Goal: Task Accomplishment & Management: Manage account settings

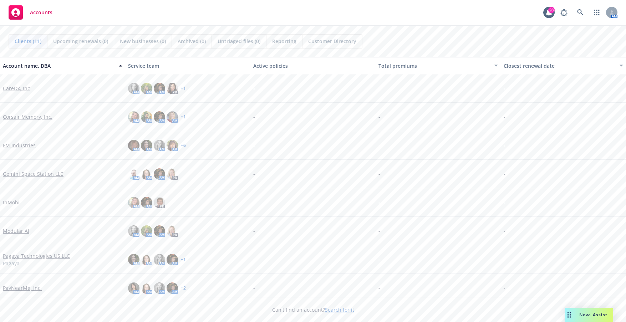
scroll to position [91, 0]
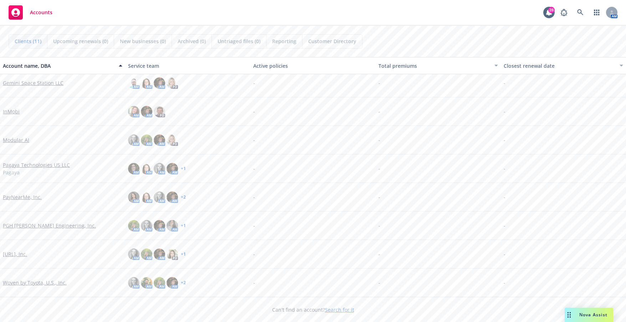
click at [18, 254] on link "[URL], Inc." at bounding box center [15, 253] width 24 height 7
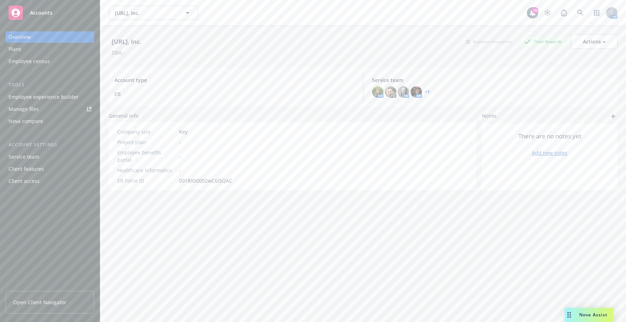
click at [51, 96] on div "Employee experience builder" at bounding box center [44, 96] width 70 height 11
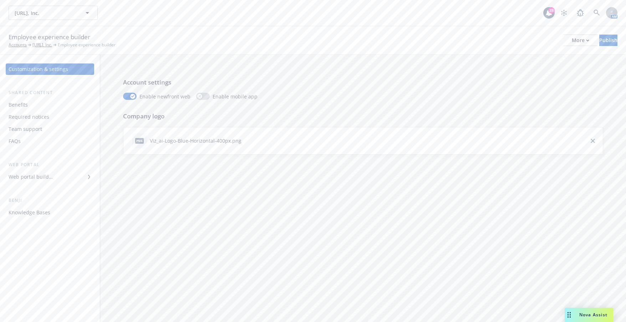
click at [43, 175] on div "Web portal builder" at bounding box center [31, 176] width 44 height 11
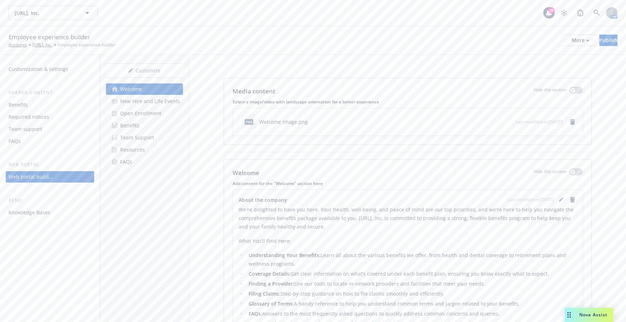
click at [160, 113] on link "Open Enrollment" at bounding box center [144, 113] width 77 height 11
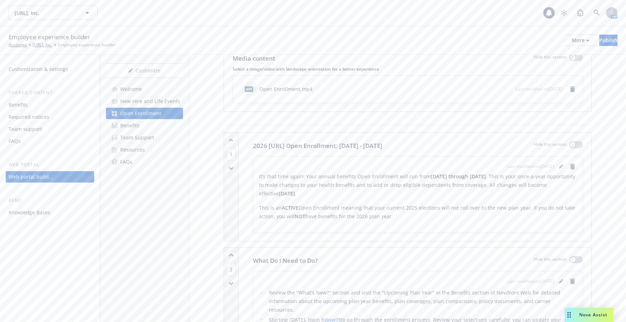
scroll to position [71, 0]
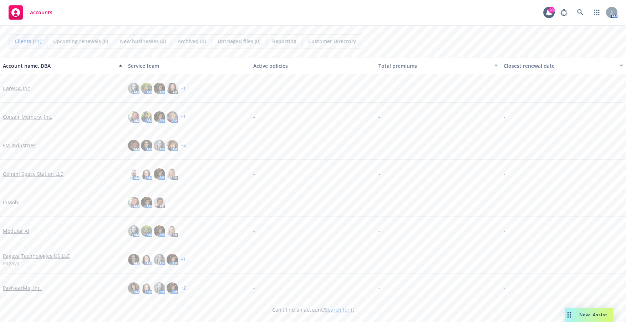
click at [18, 230] on link "Modular AI" at bounding box center [16, 230] width 26 height 7
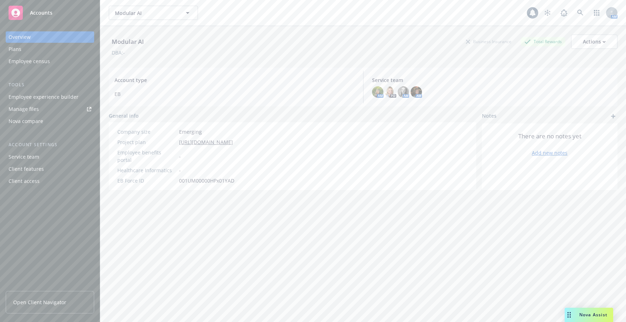
click at [41, 97] on div "Employee experience builder" at bounding box center [44, 96] width 70 height 11
click at [418, 46] on div "Modular AI Business Insurance Total Rewards Actions" at bounding box center [363, 42] width 508 height 14
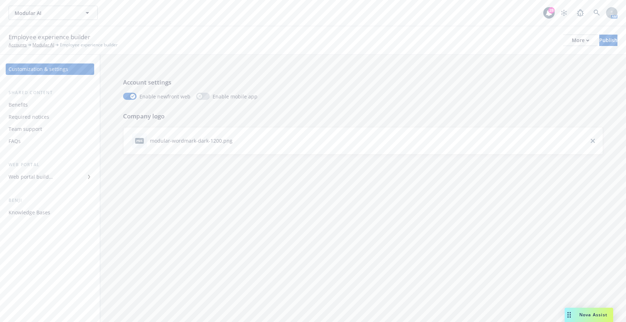
click at [39, 176] on div "Web portal builder" at bounding box center [31, 176] width 44 height 11
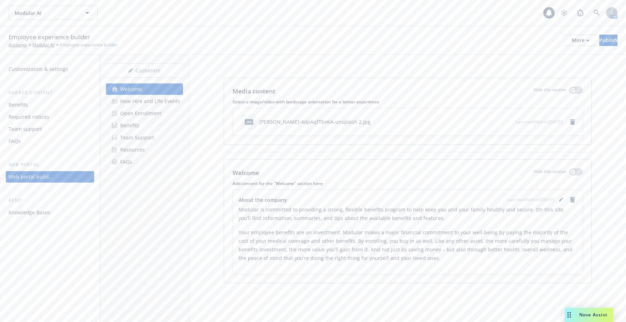
click at [149, 115] on div "Open Enrollment" at bounding box center [140, 113] width 41 height 11
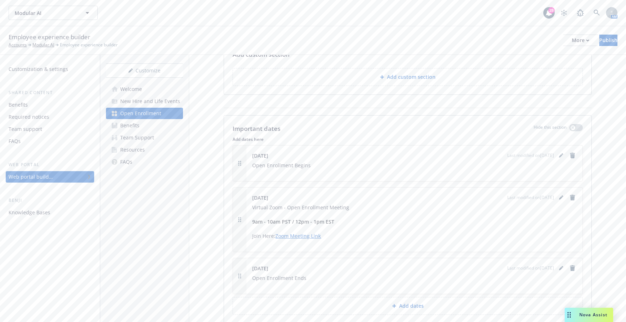
scroll to position [606, 0]
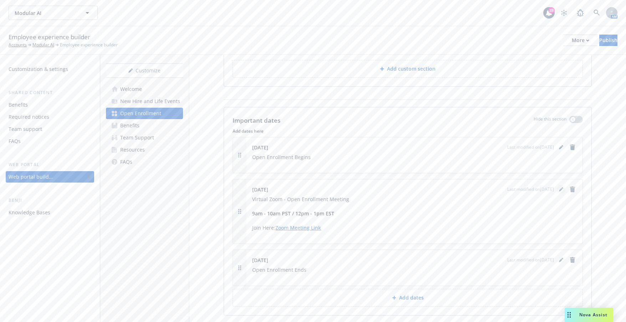
click at [559, 187] on icon "editPencil" at bounding box center [561, 189] width 4 height 4
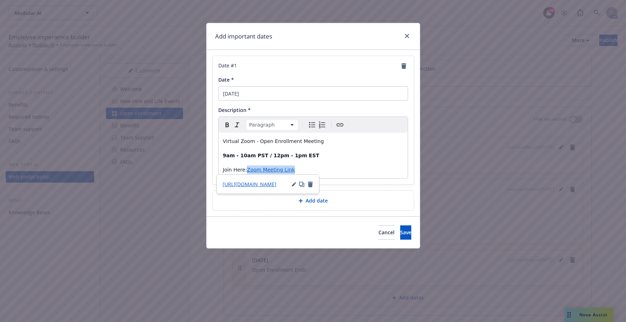
drag, startPoint x: 293, startPoint y: 169, endPoint x: 246, endPoint y: 169, distance: 47.1
click at [246, 169] on p "Join Here: Zoom Meeting Link" at bounding box center [313, 169] width 180 height 9
click at [293, 184] on icon "button" at bounding box center [294, 185] width 4 height 4
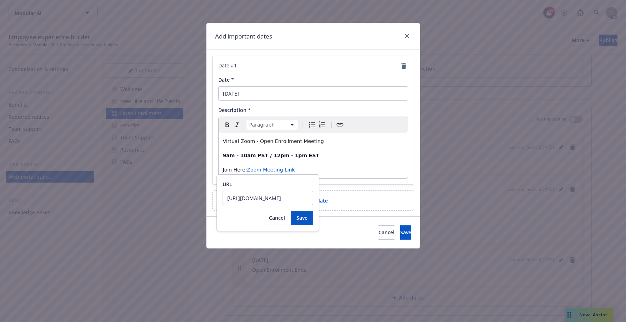
scroll to position [0, 377]
click at [276, 199] on input "https://modular.zoom.us/j/81473131959?pwd%3DAbEs72RBcwrFyNnGhPeeAMY8BNiGMd.1%26…" at bounding box center [267, 198] width 91 height 14
click at [276, 198] on input "https://modular.zoom.us/j/81473131959?pwd%3DAbEs72RBcwrFyNnGhPeeAMY8BNiGMd.1%26…" at bounding box center [267, 198] width 91 height 14
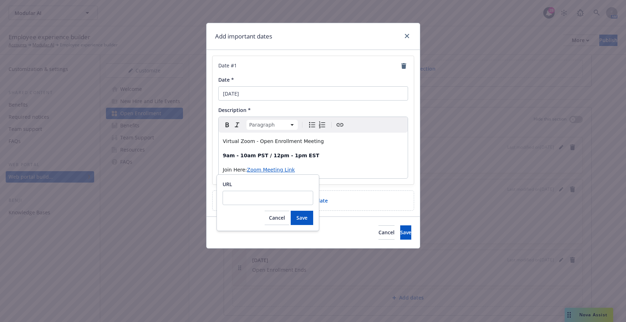
type input "https://modular.zoom.us/j/81473131959?pwd%3DAbEs72RBcwrFyNnGhPeeAMY8BNiGMd.1%26…"
click at [300, 220] on span "Save" at bounding box center [301, 217] width 11 height 7
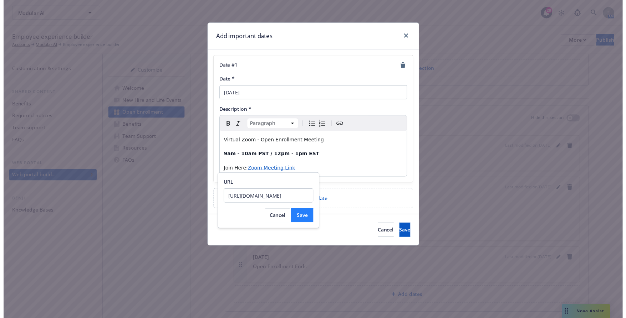
scroll to position [0, 0]
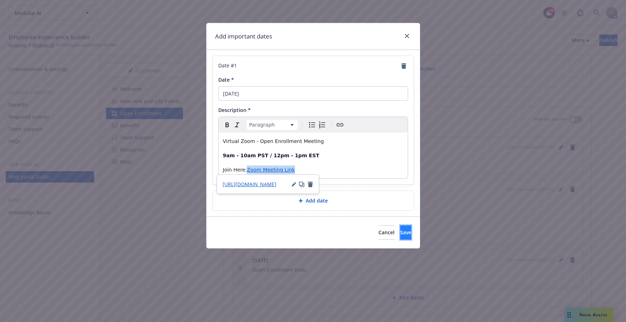
click at [400, 234] on span "Save" at bounding box center [405, 232] width 11 height 7
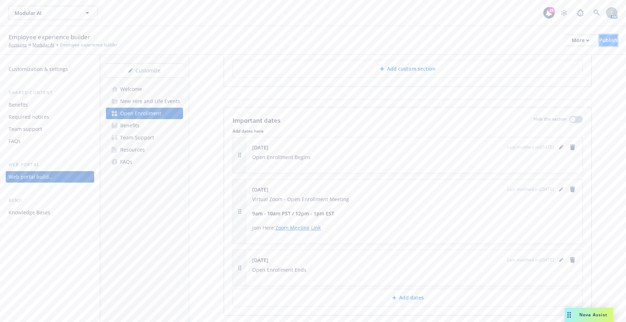
click at [599, 40] on div "Publish" at bounding box center [608, 40] width 18 height 11
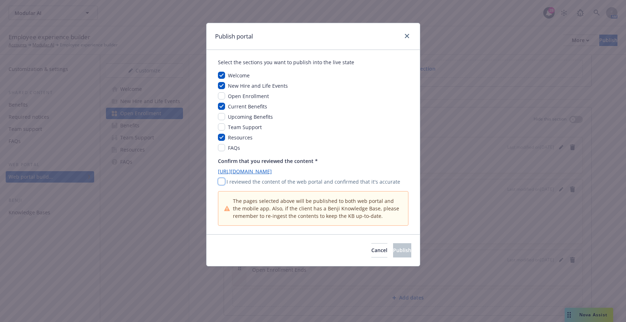
click at [221, 181] on input "checkbox" at bounding box center [221, 181] width 7 height 7
checkbox input "true"
click at [393, 247] on span "Publish" at bounding box center [402, 250] width 18 height 7
